Goal: Transaction & Acquisition: Purchase product/service

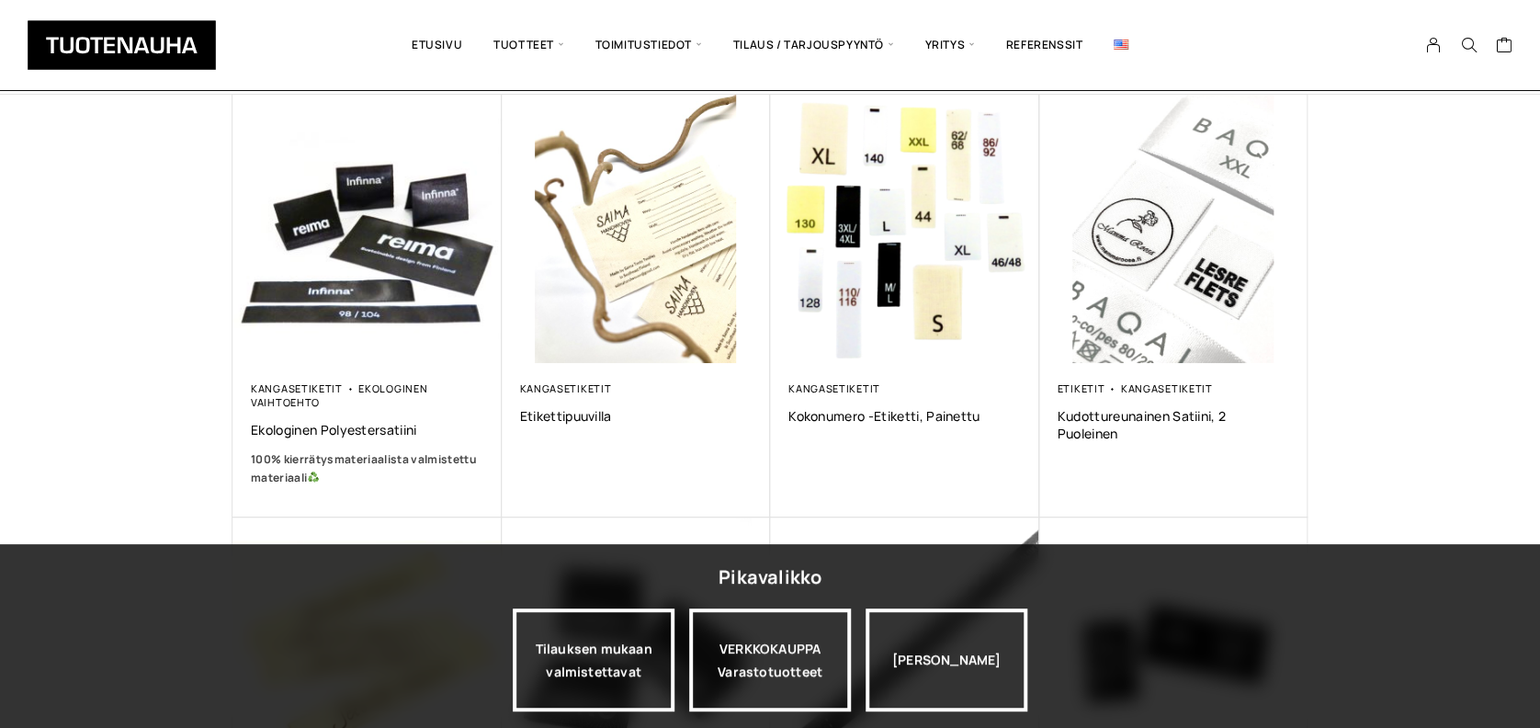
scroll to position [97, 0]
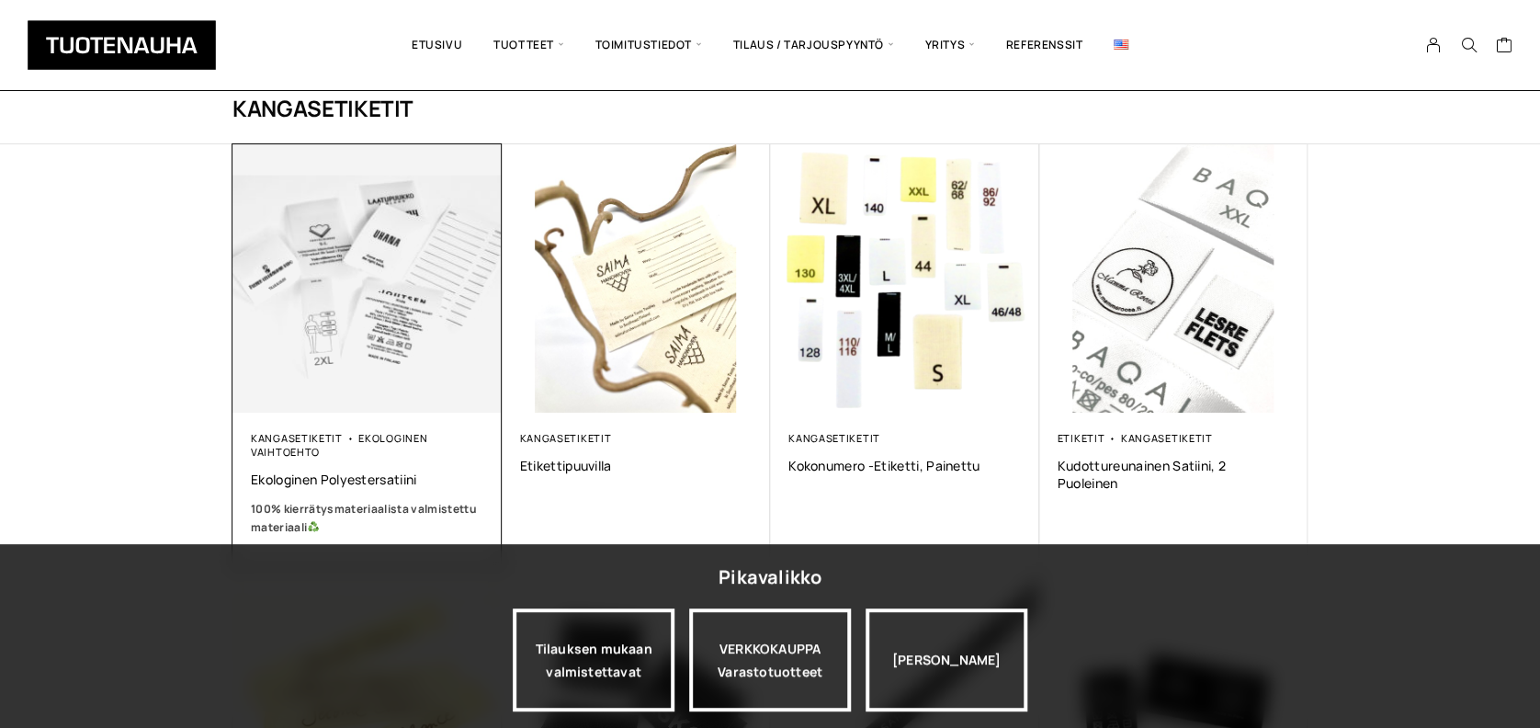
click at [374, 306] on img at bounding box center [367, 278] width 282 height 282
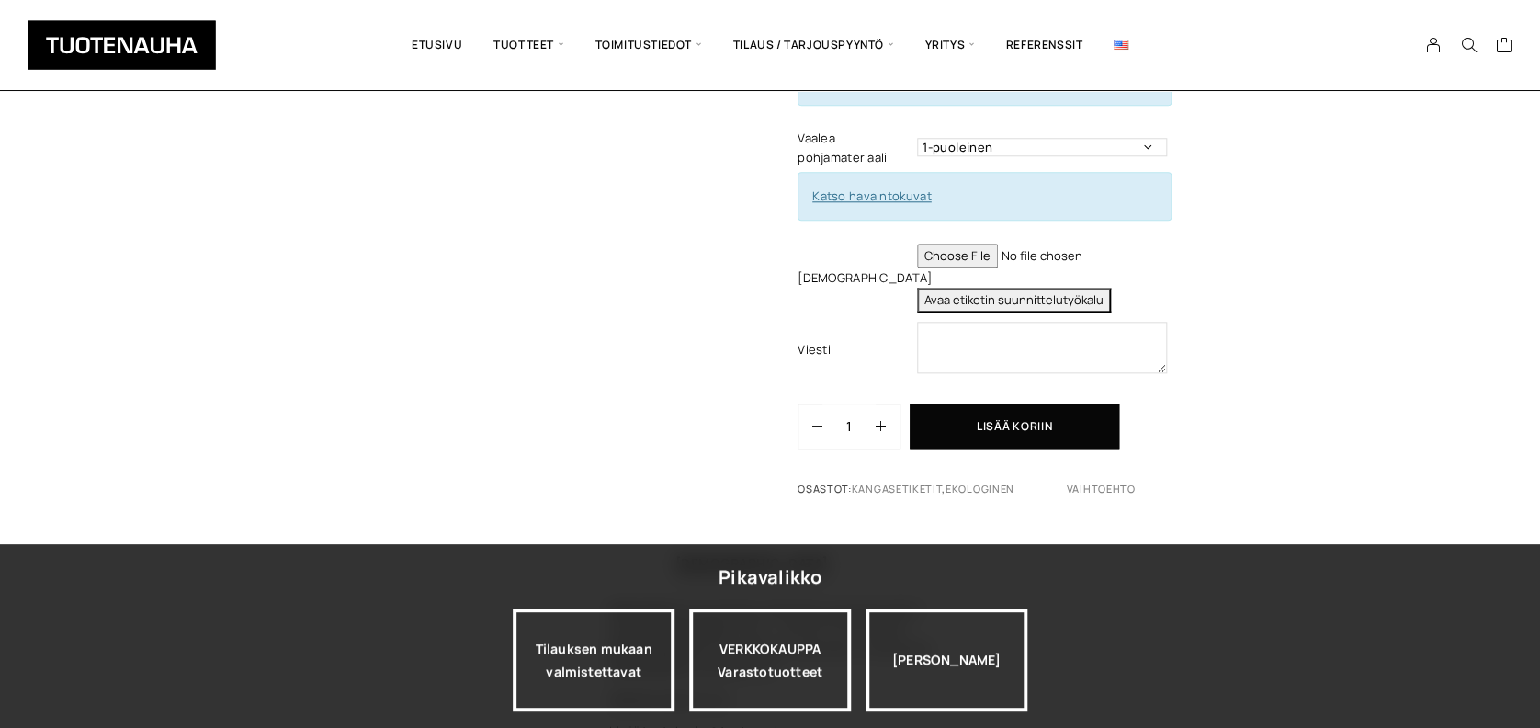
scroll to position [833, 0]
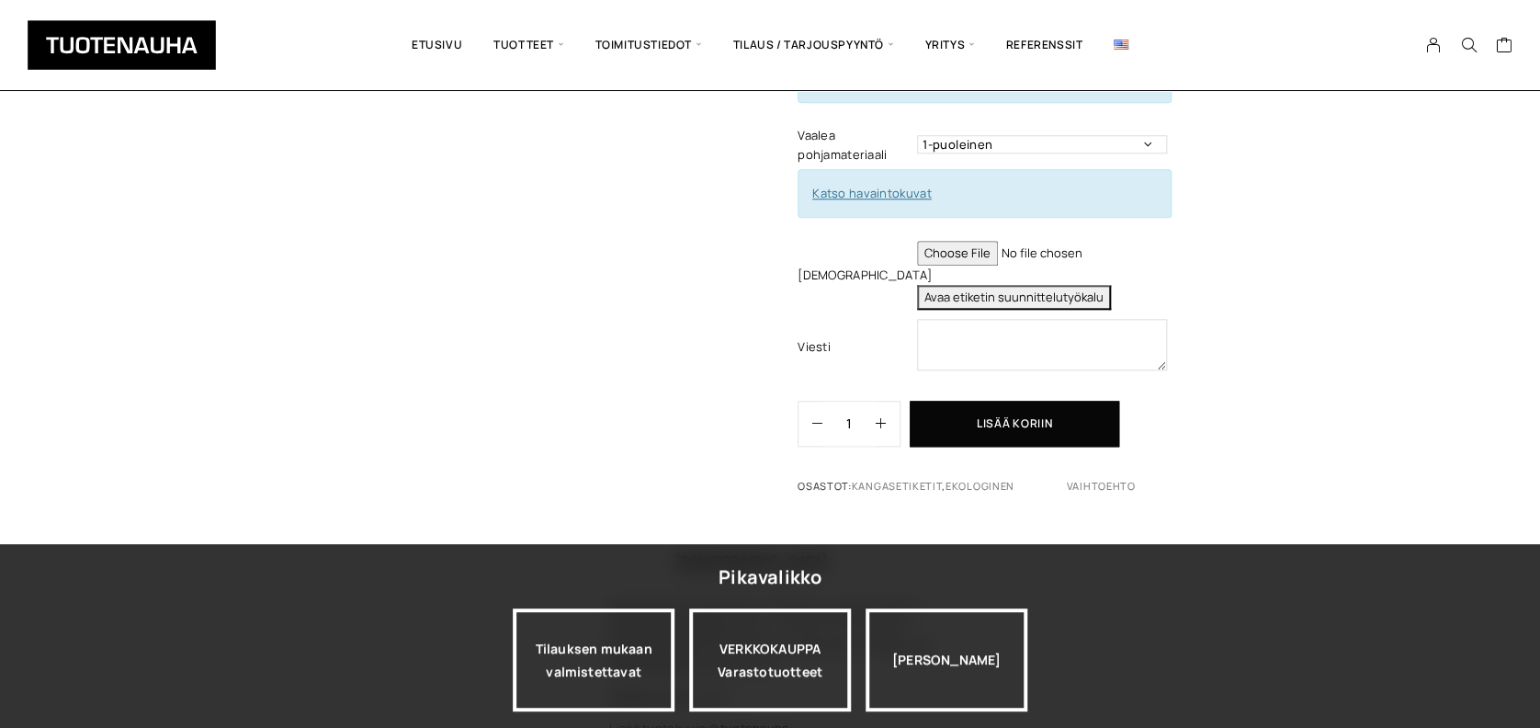
click at [936, 285] on button "Avaa etiketin suunnittelutyökalu" at bounding box center [1014, 297] width 194 height 25
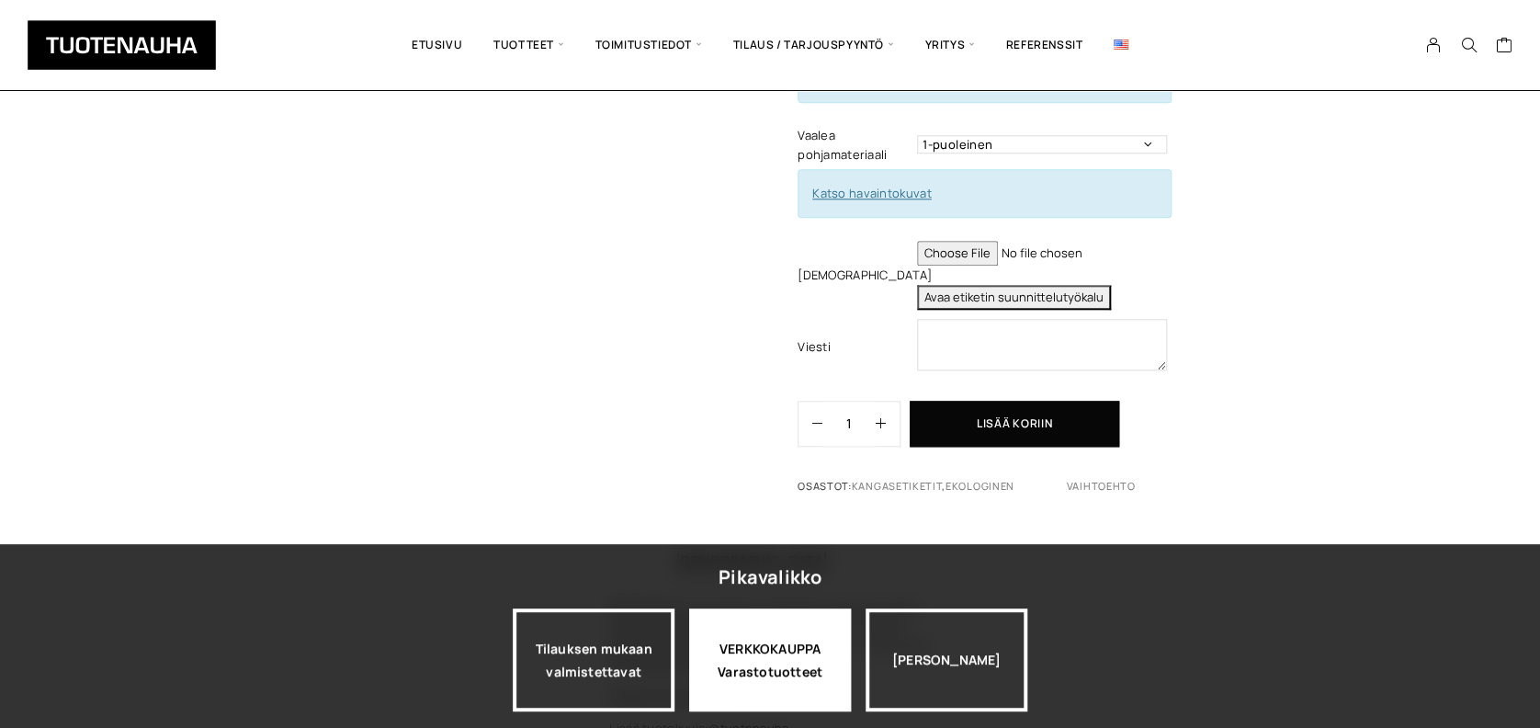
click at [756, 655] on div "VERKKOKAUPPA Varastotuotteet" at bounding box center [770, 659] width 162 height 103
